Goal: Transaction & Acquisition: Purchase product/service

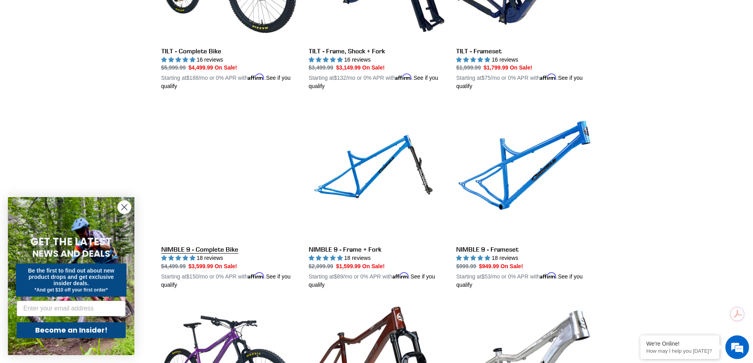
scroll to position [1146, 0]
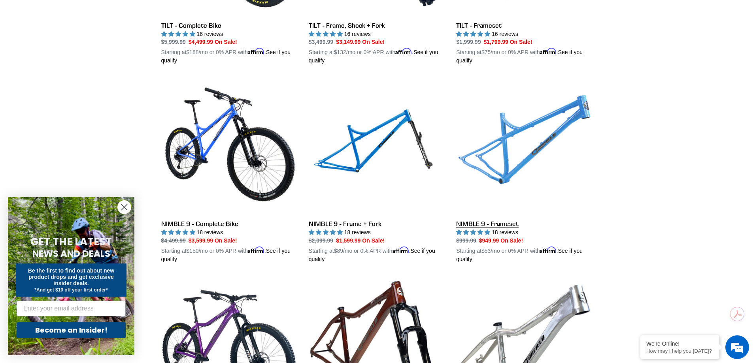
click at [548, 136] on link "NIMBLE 9 - Frameset" at bounding box center [524, 171] width 136 height 185
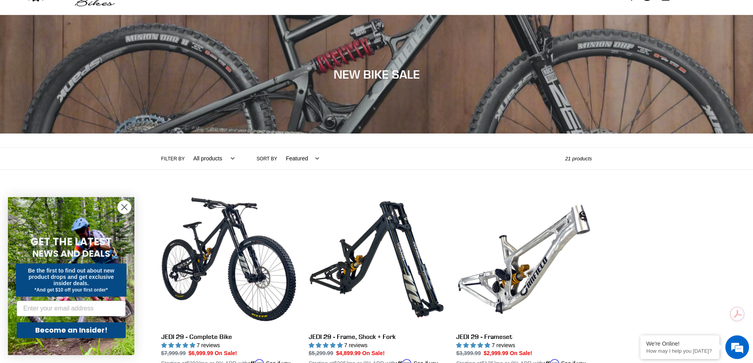
scroll to position [0, 0]
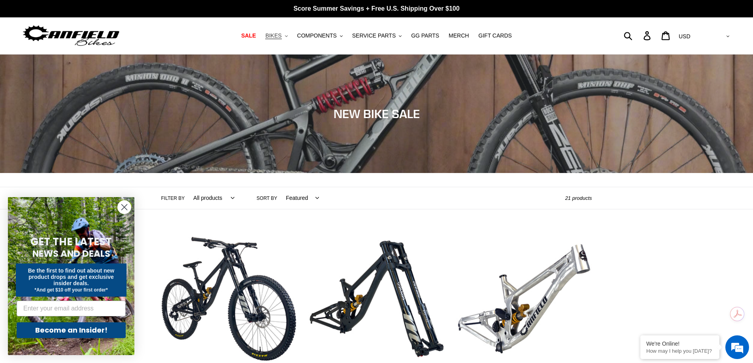
click at [288, 37] on icon ".cls-1{fill:#231f20}" at bounding box center [286, 36] width 3 height 3
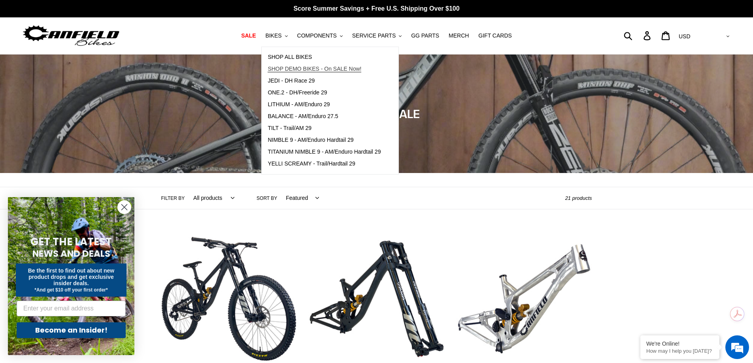
click at [299, 69] on span "SHOP DEMO BIKES - On SALE Now!" at bounding box center [314, 69] width 94 height 7
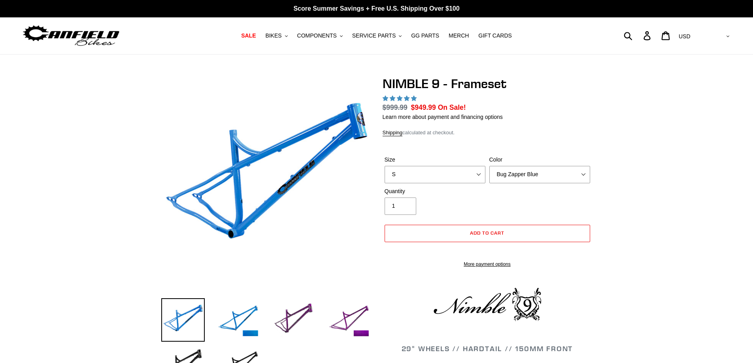
select select "highest-rating"
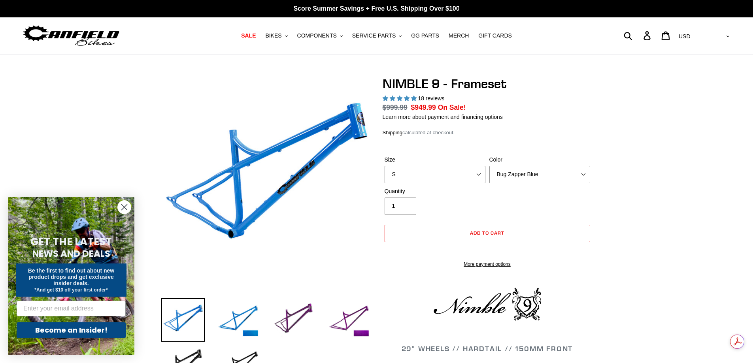
click at [476, 177] on select "S M L XL" at bounding box center [434, 174] width 101 height 17
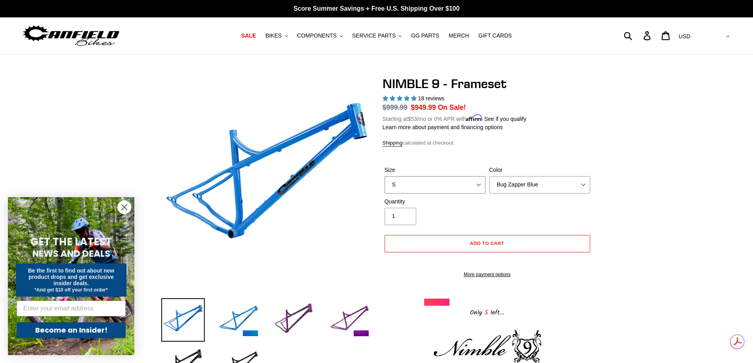
select select "L"
click at [384, 176] on select "S M L XL" at bounding box center [434, 184] width 101 height 17
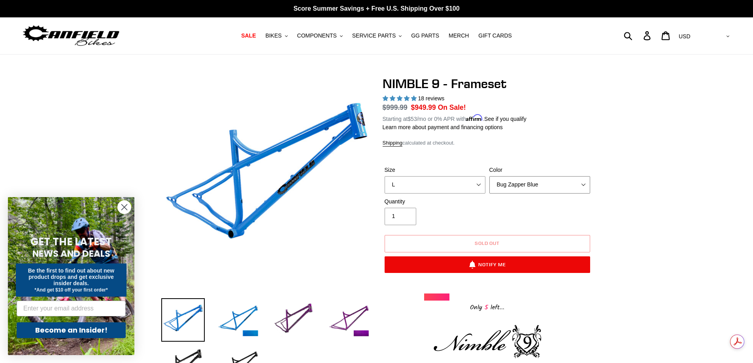
click at [527, 183] on select "Bug Zapper Blue Purple Haze -Sold Out Galaxy Black" at bounding box center [539, 184] width 101 height 17
click at [489, 176] on select "Bug Zapper Blue Purple Haze -Sold Out Galaxy Black" at bounding box center [539, 184] width 101 height 17
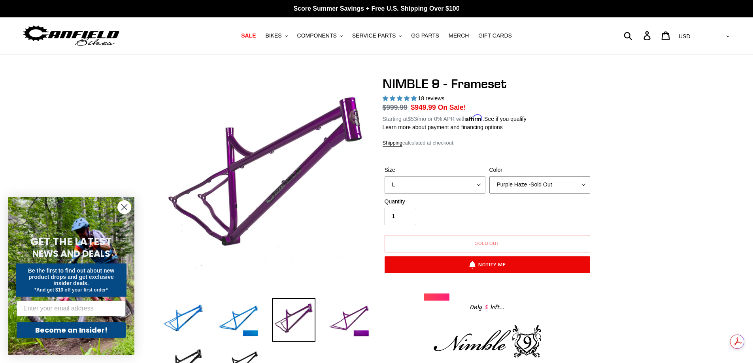
click at [526, 185] on select "Bug Zapper Blue Purple Haze -Sold Out Galaxy Black" at bounding box center [539, 184] width 101 height 17
select select "Galaxy Black"
click at [489, 176] on select "Bug Zapper Blue Purple Haze -Sold Out Galaxy Black" at bounding box center [539, 184] width 101 height 17
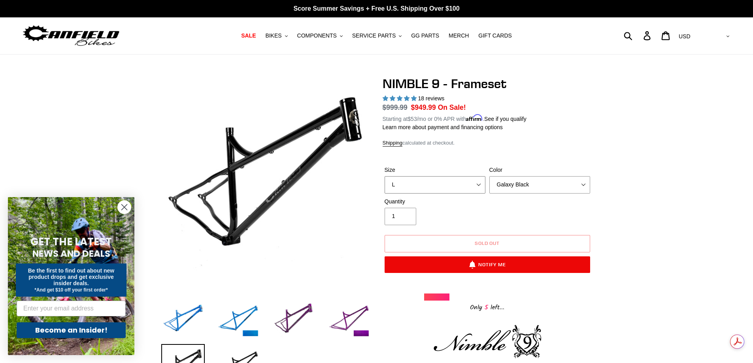
click at [477, 183] on select "S M L XL" at bounding box center [434, 184] width 101 height 17
click at [384, 176] on select "S M L XL" at bounding box center [434, 184] width 101 height 17
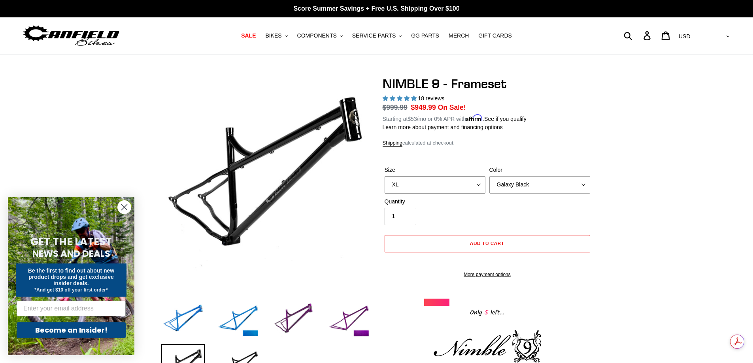
click at [477, 182] on select "S M L XL" at bounding box center [434, 184] width 101 height 17
select select "M"
click at [384, 176] on select "S M L XL" at bounding box center [434, 184] width 101 height 17
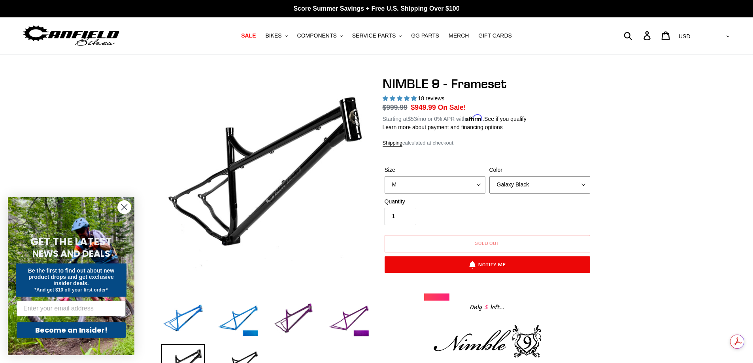
click at [525, 178] on select "Bug Zapper Blue Purple Haze -Sold Out Galaxy Black" at bounding box center [539, 184] width 101 height 17
click at [489, 176] on select "Bug Zapper Blue Purple Haze -Sold Out Galaxy Black" at bounding box center [539, 184] width 101 height 17
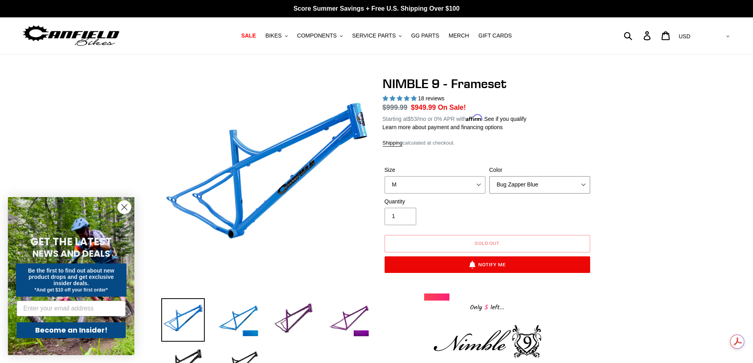
click at [527, 181] on select "Bug Zapper Blue Purple Haze -Sold Out Galaxy Black" at bounding box center [539, 184] width 101 height 17
click at [489, 176] on select "Bug Zapper Blue Purple Haze -Sold Out Galaxy Black" at bounding box center [539, 184] width 101 height 17
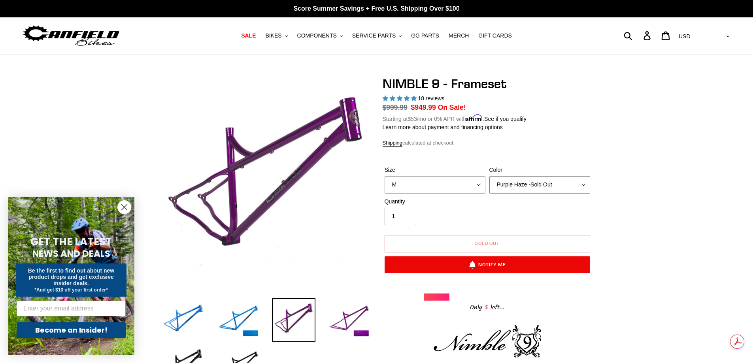
click at [529, 180] on select "Bug Zapper Blue Purple Haze -Sold Out Galaxy Black" at bounding box center [539, 184] width 101 height 17
select select "Bug Zapper Blue"
click at [489, 176] on select "Bug Zapper Blue Purple Haze -Sold Out Galaxy Black" at bounding box center [539, 184] width 101 height 17
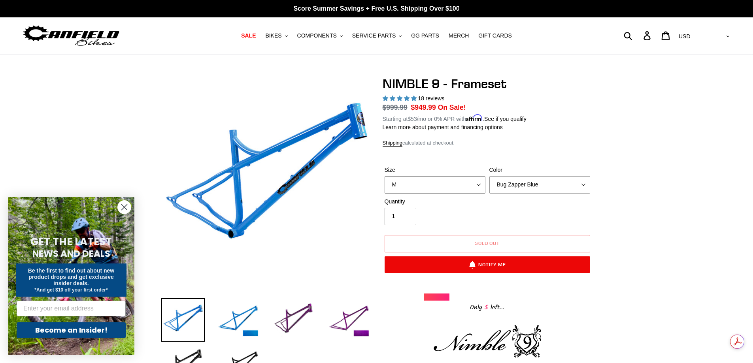
click at [480, 185] on select "S M L XL" at bounding box center [434, 184] width 101 height 17
select select "L"
click at [384, 176] on select "S M L XL" at bounding box center [434, 184] width 101 height 17
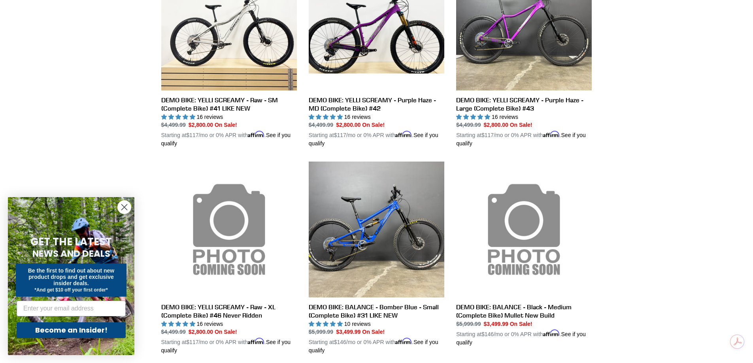
scroll to position [277, 0]
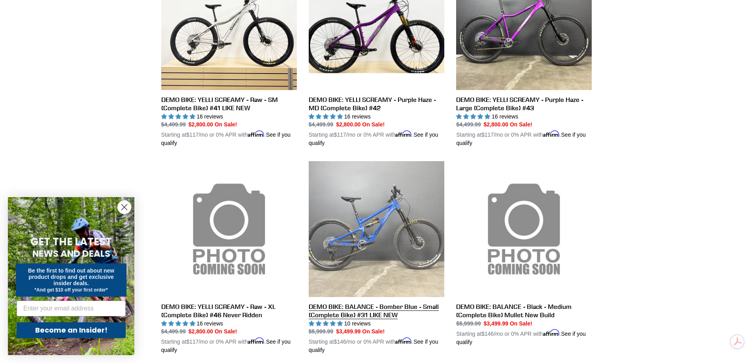
click at [380, 311] on link "DEMO BIKE: BALANCE - Bomber Blue - Small (Complete Bike) #31 LIKE NEW" at bounding box center [377, 257] width 136 height 193
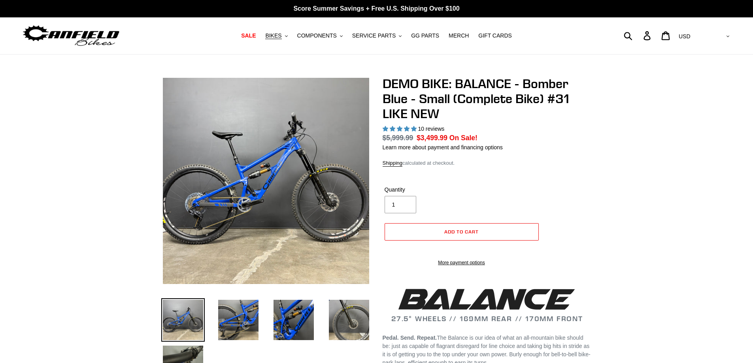
select select "highest-rating"
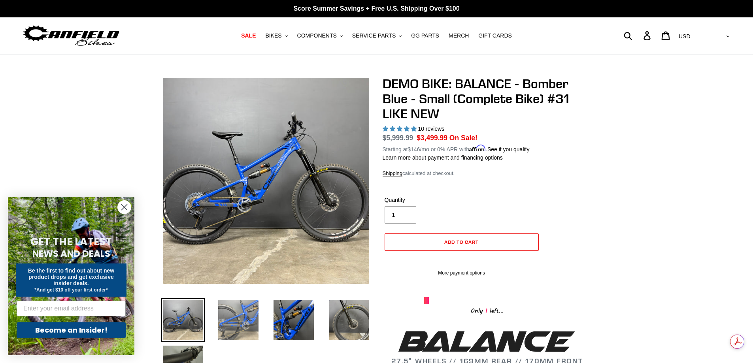
click at [243, 324] on img at bounding box center [237, 319] width 43 height 43
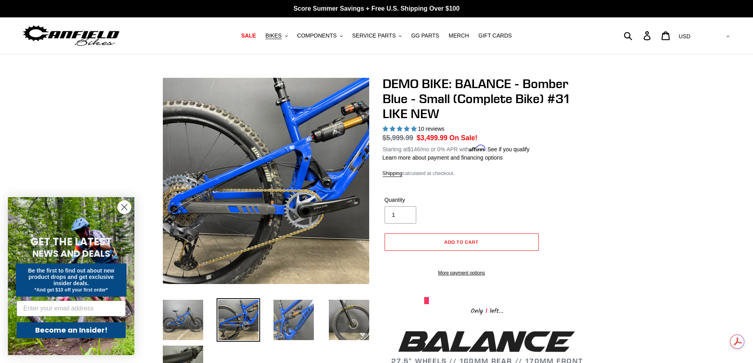
click at [293, 316] on img at bounding box center [293, 319] width 43 height 43
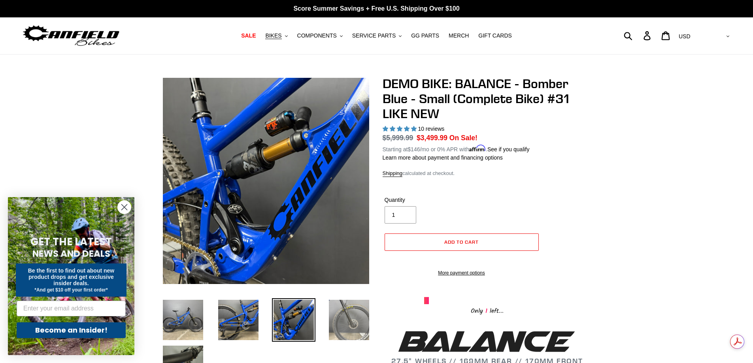
click at [345, 315] on img at bounding box center [348, 319] width 43 height 43
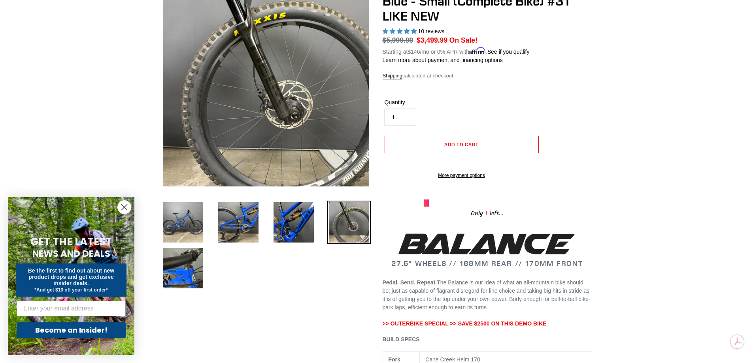
scroll to position [119, 0]
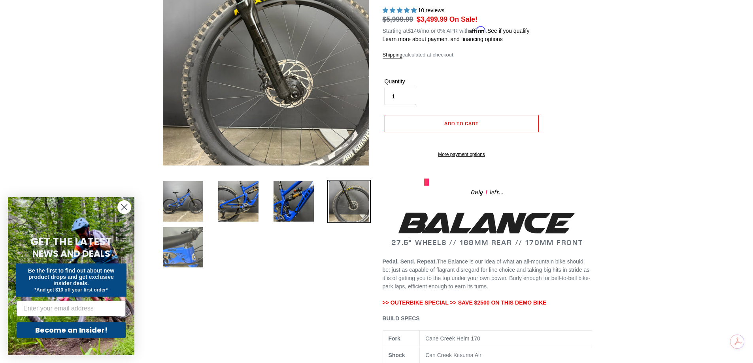
click at [192, 249] on img at bounding box center [182, 247] width 43 height 43
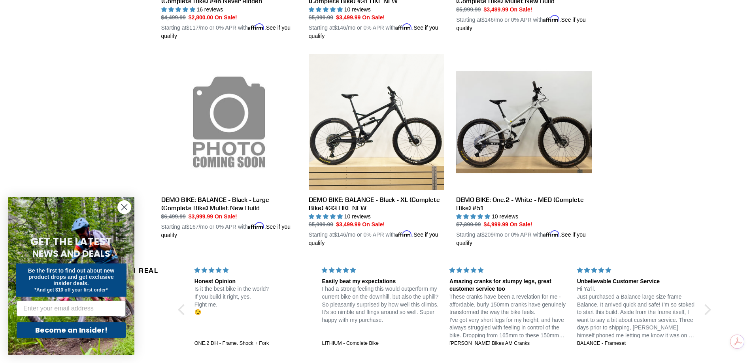
scroll to position [573, 0]
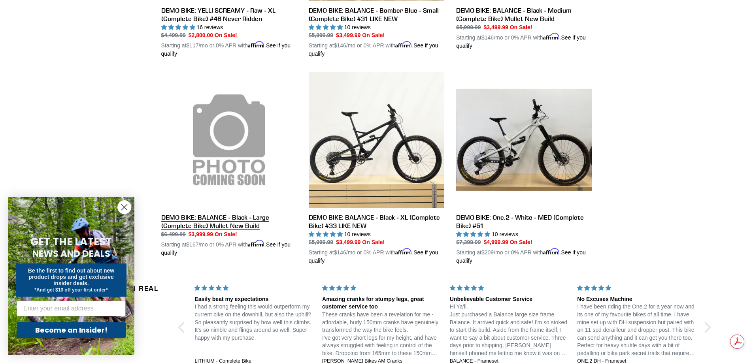
click at [230, 218] on link "DEMO BIKE: BALANCE - Black - Large (Complete Bike) Mullet New Build" at bounding box center [229, 164] width 136 height 185
